Goal: Task Accomplishment & Management: Use online tool/utility

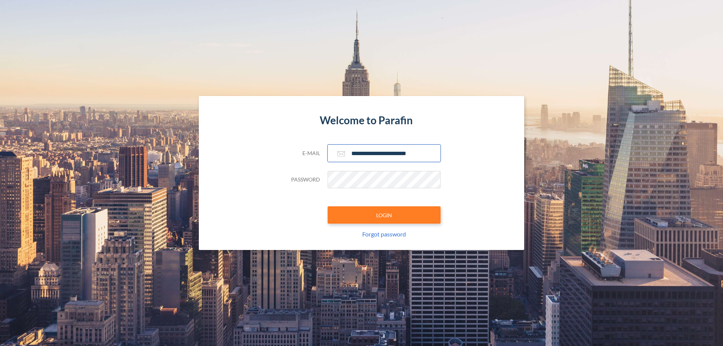
type input "**********"
click at [384, 215] on button "LOGIN" at bounding box center [384, 214] width 113 height 17
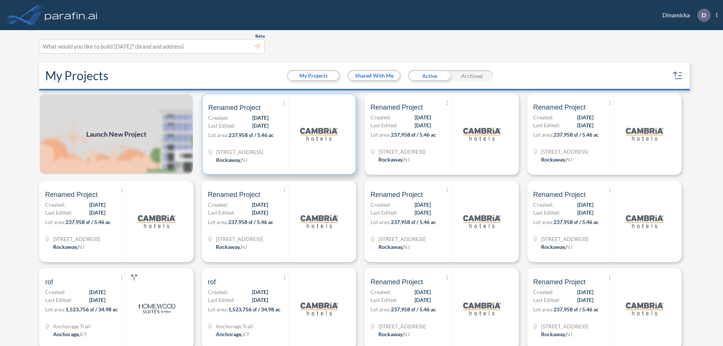
scroll to position [2, 0]
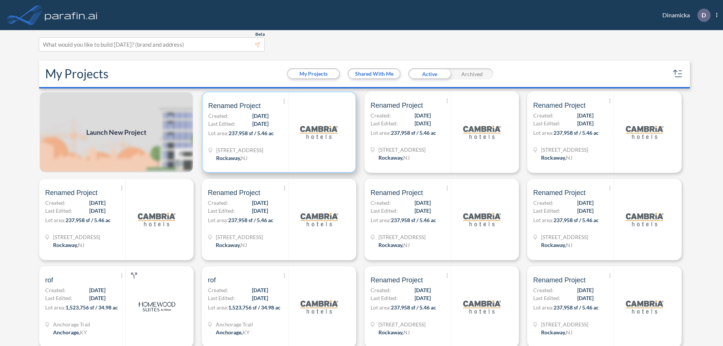
click at [278, 132] on p "Lot area: 237,958 sf / 5.46 ac" at bounding box center [248, 134] width 80 height 11
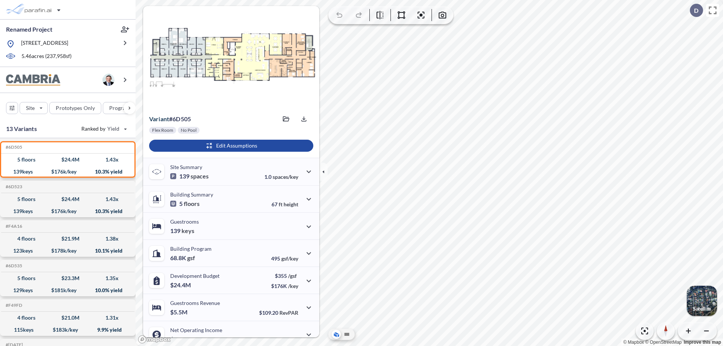
scroll to position [38, 0]
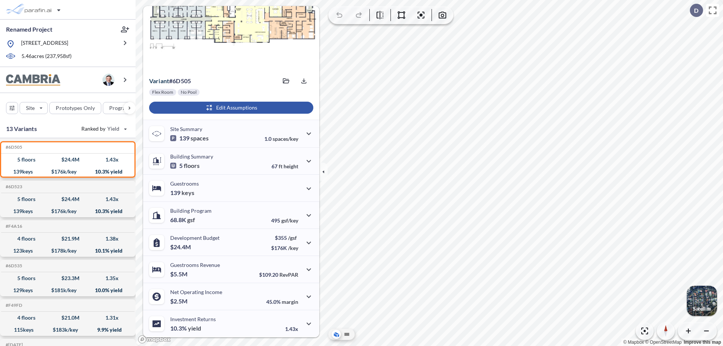
click at [230, 108] on div "button" at bounding box center [231, 108] width 164 height 12
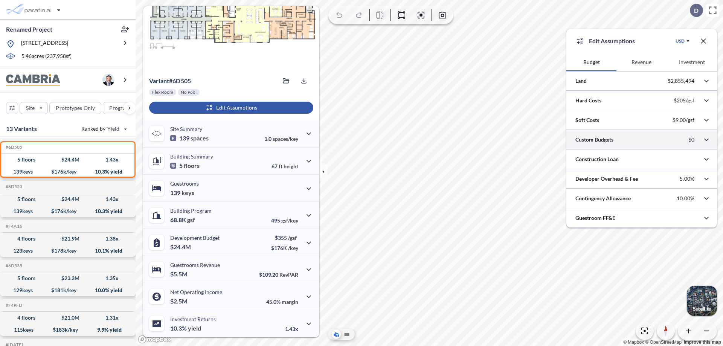
click at [642, 140] on div at bounding box center [641, 139] width 151 height 19
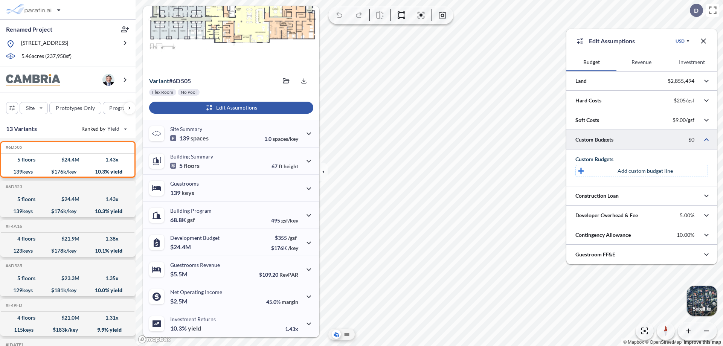
click at [645, 171] on p "Add custom budget line" at bounding box center [645, 171] width 55 height 8
